Goal: Task Accomplishment & Management: Manage account settings

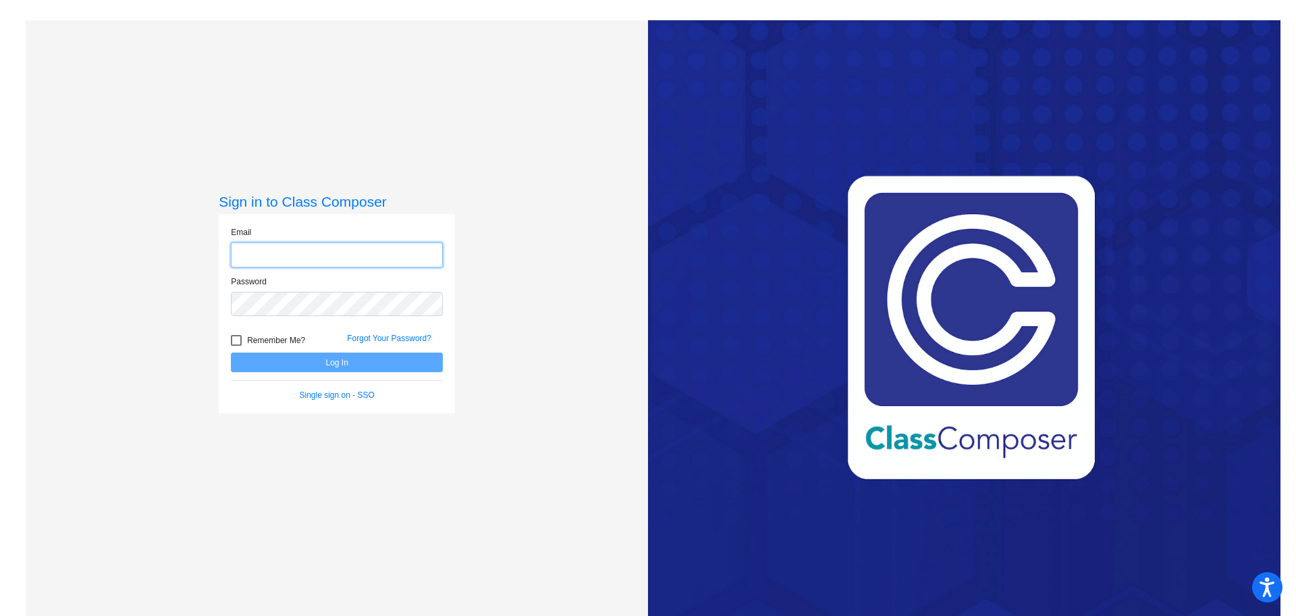
type input "[EMAIL_ADDRESS][PERSON_NAME][DOMAIN_NAME]"
click at [334, 361] on button "Log In" at bounding box center [337, 362] width 212 height 20
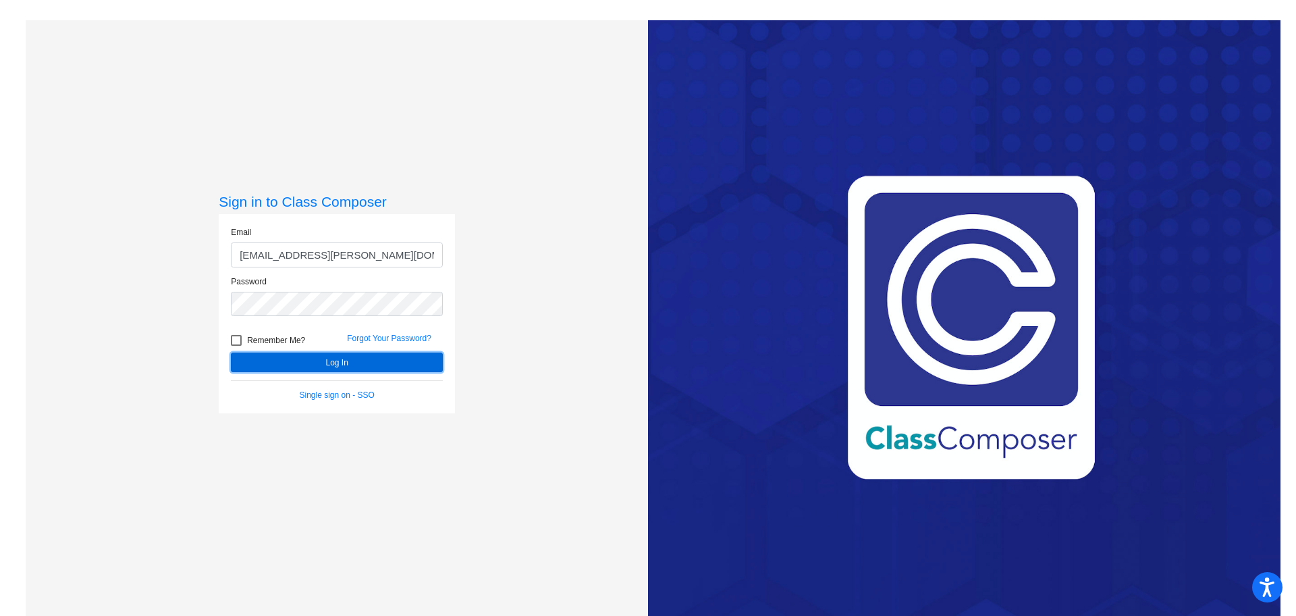
click at [334, 361] on button "Log In" at bounding box center [337, 362] width 212 height 20
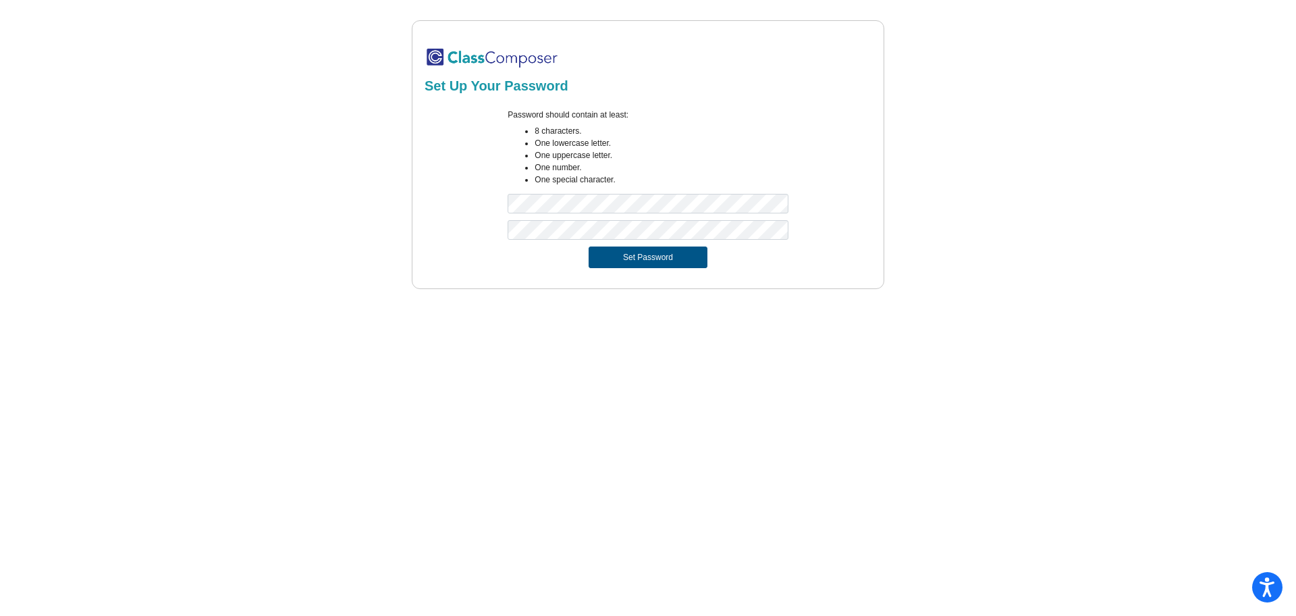
click at [652, 254] on button "Set Password" at bounding box center [648, 257] width 119 height 22
click at [608, 257] on button "Set Password" at bounding box center [648, 257] width 119 height 22
click at [624, 248] on button "Set Password" at bounding box center [648, 257] width 119 height 22
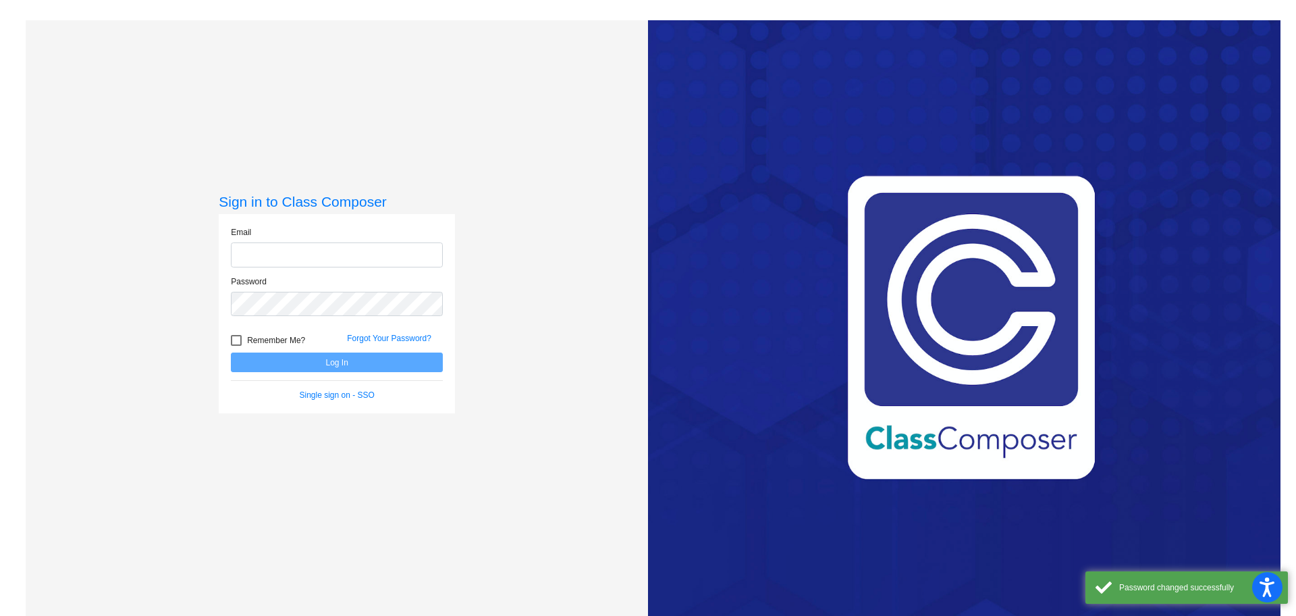
type input "[EMAIL_ADDRESS][PERSON_NAME][DOMAIN_NAME]"
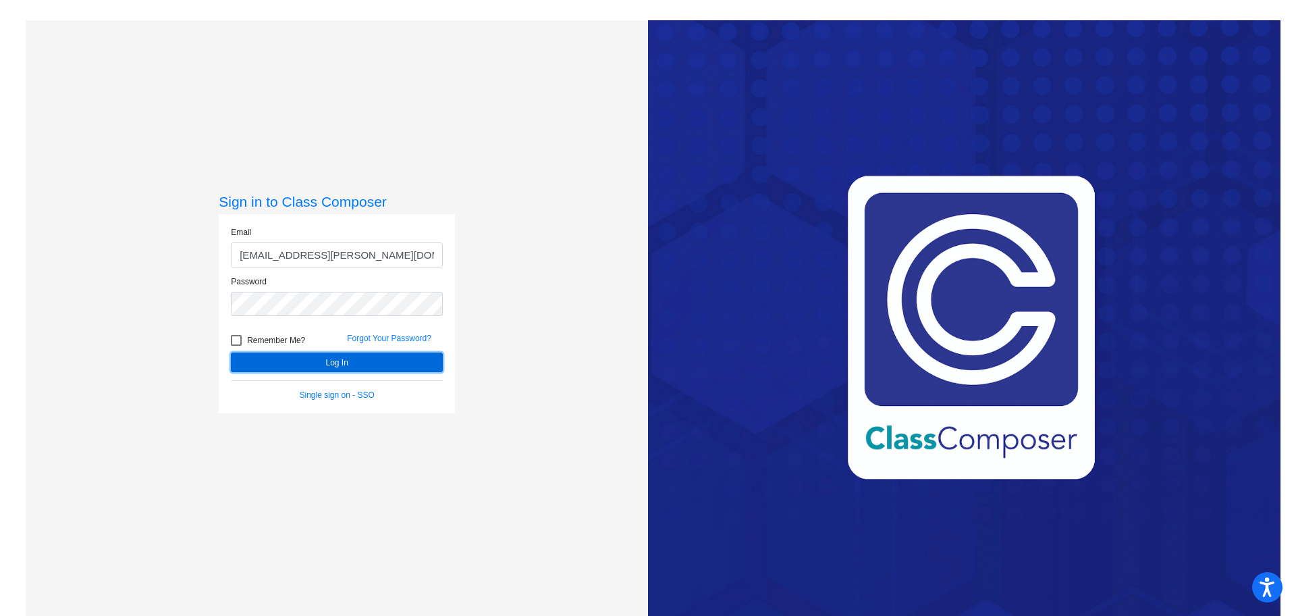
click at [350, 366] on button "Log In" at bounding box center [337, 362] width 212 height 20
